Goal: Find specific page/section

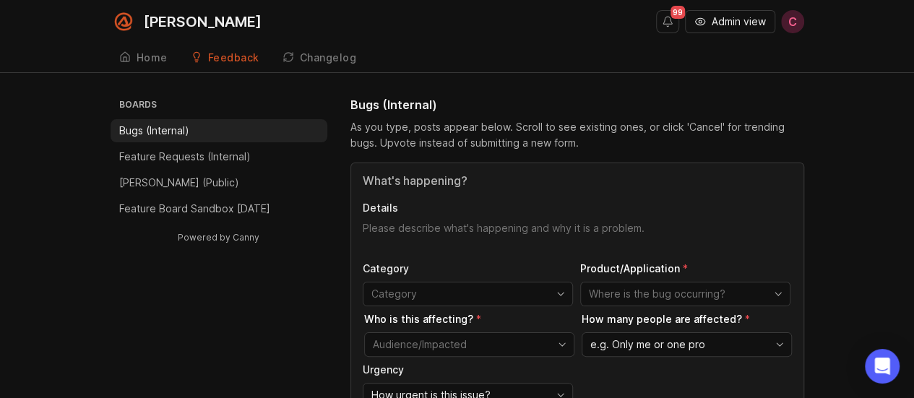
click at [724, 20] on span "Admin view" at bounding box center [739, 21] width 54 height 14
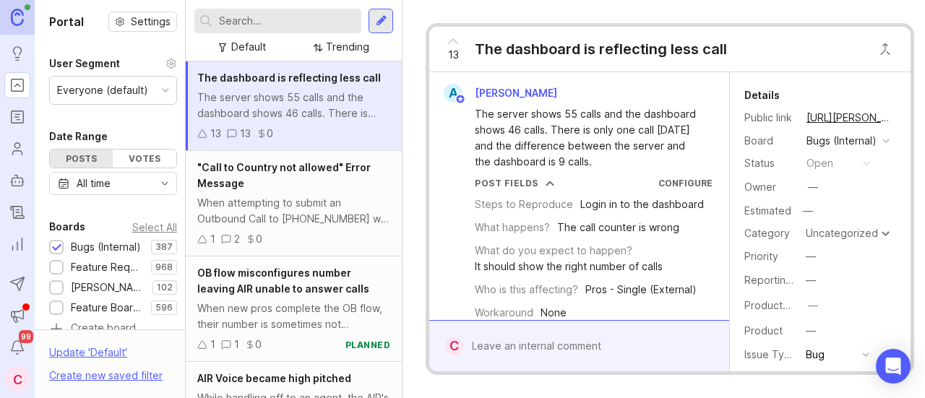
click at [293, 15] on input "text" at bounding box center [287, 21] width 137 height 16
click at [397, 48] on div "Default Trending" at bounding box center [294, 30] width 216 height 61
click at [309, 17] on input "text" at bounding box center [287, 21] width 137 height 16
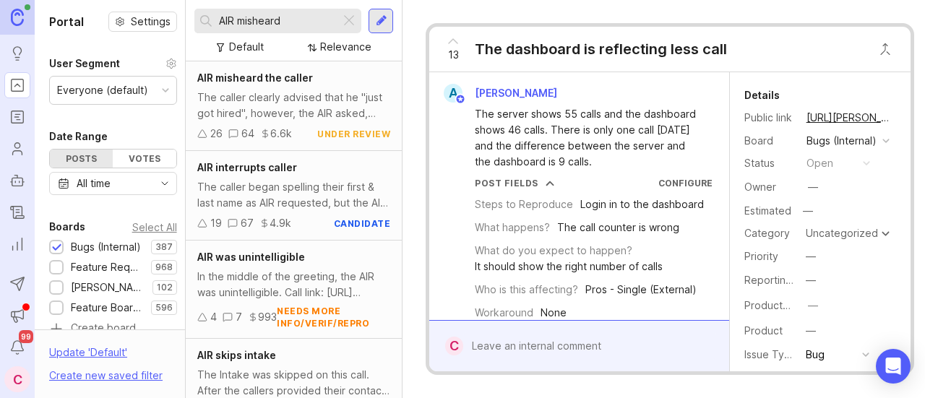
type input "AIR misheard"
click at [288, 108] on div "The caller clearly advised that he "just got hired", however, the AIR asked, "C…" at bounding box center [293, 106] width 193 height 32
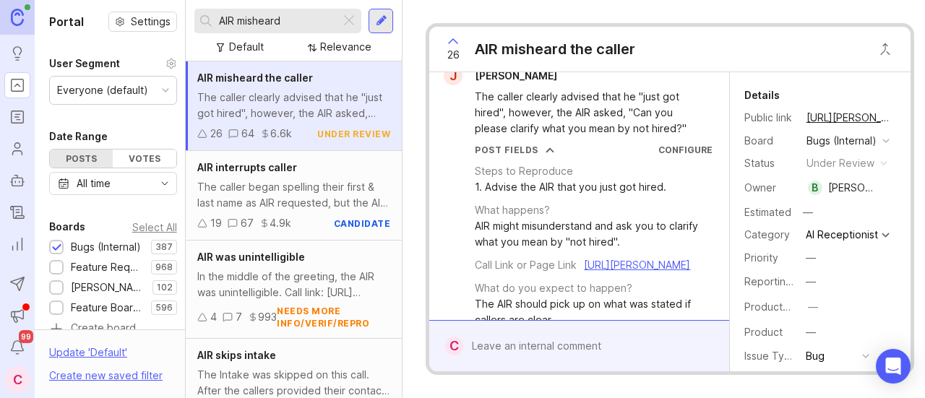
scroll to position [18, 0]
click at [896, 118] on button "copy icon" at bounding box center [906, 118] width 20 height 20
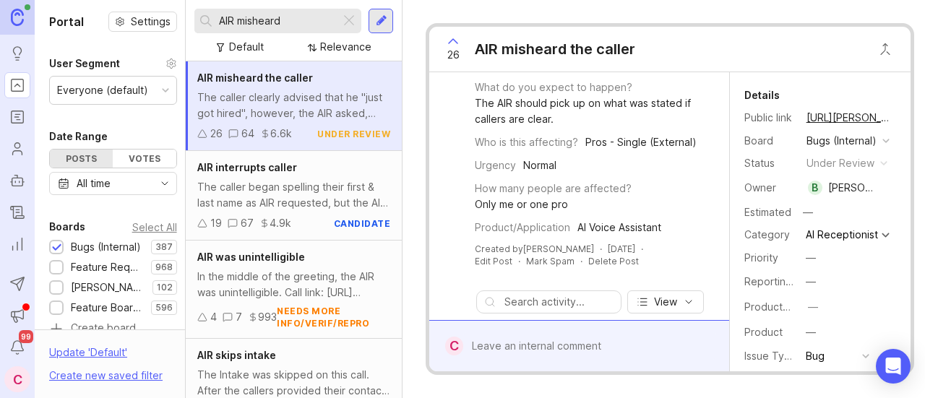
scroll to position [217, 0]
